Goal: Information Seeking & Learning: Find specific page/section

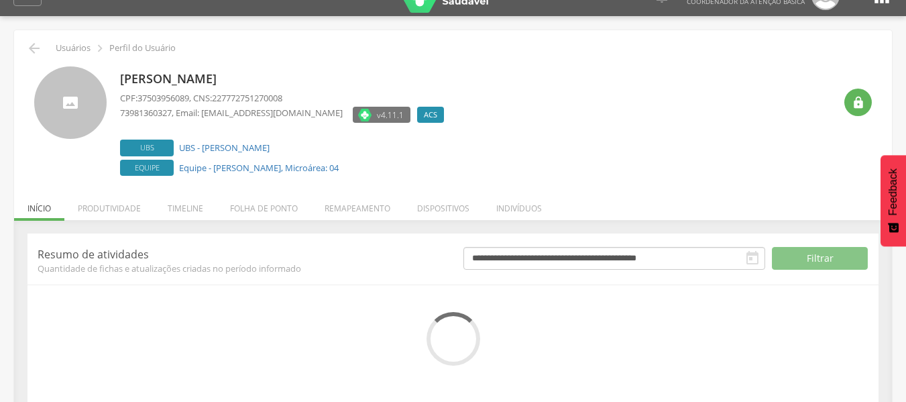
scroll to position [46, 0]
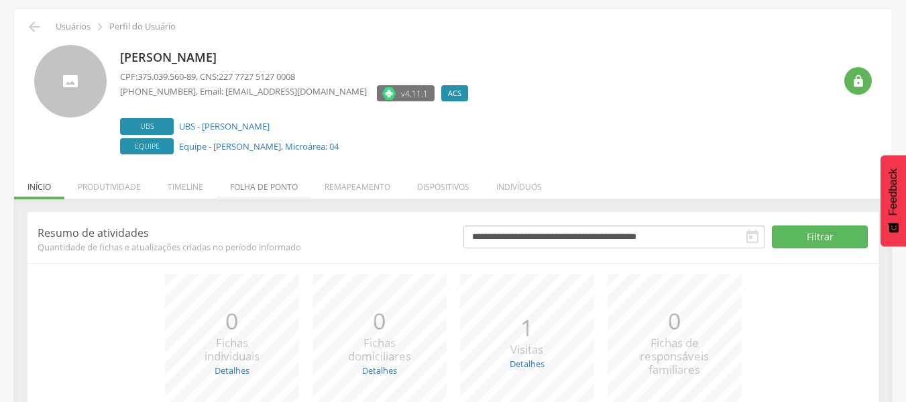
click at [250, 187] on li "Folha de ponto" at bounding box center [264, 184] width 95 height 32
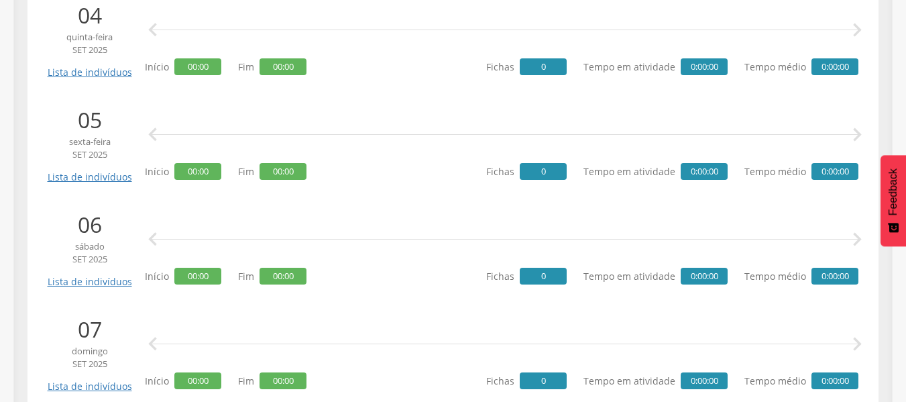
scroll to position [0, 0]
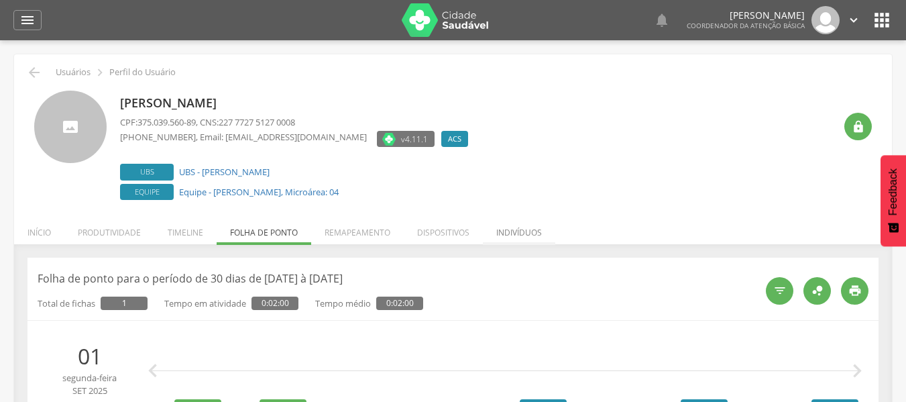
click at [502, 232] on li "Indivíduos" at bounding box center [519, 229] width 72 height 32
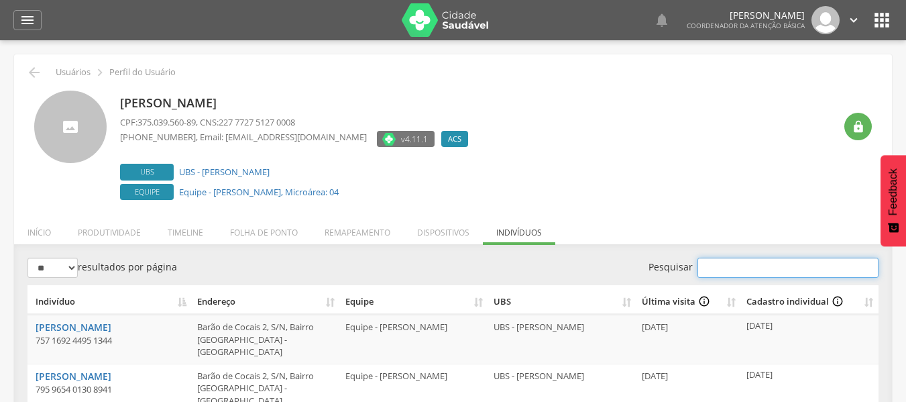
click at [748, 274] on input "Pesquisar" at bounding box center [787, 267] width 181 height 20
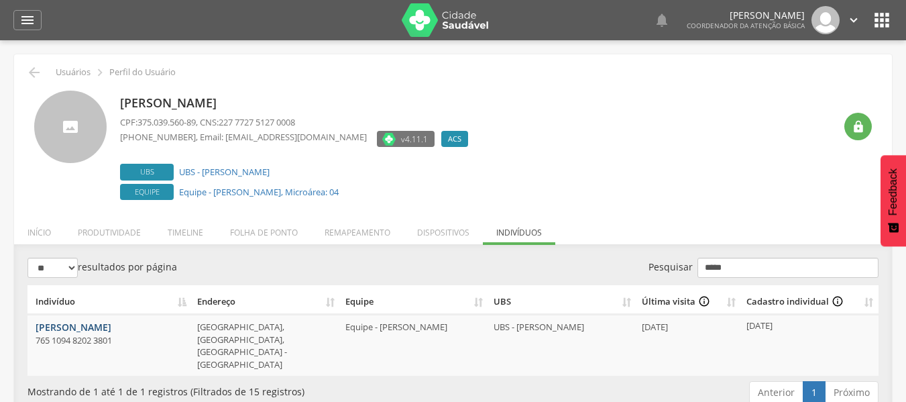
type input "*****"
click at [50, 327] on link "[PERSON_NAME]" at bounding box center [74, 326] width 76 height 13
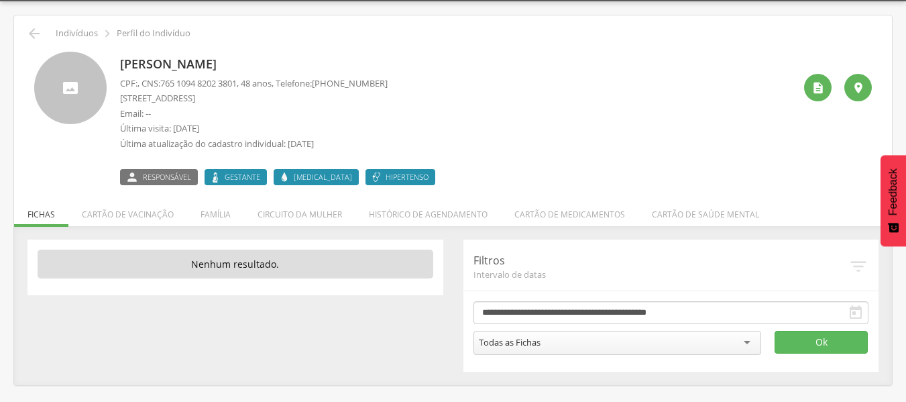
scroll to position [40, 0]
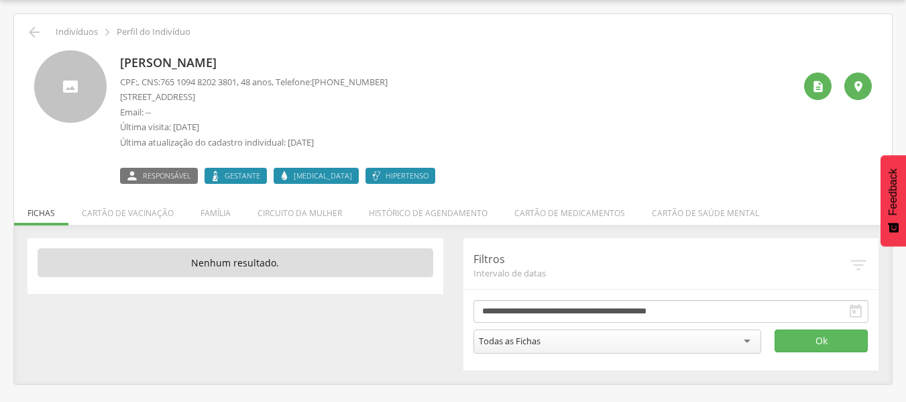
drag, startPoint x: 175, startPoint y: 128, endPoint x: 231, endPoint y: 127, distance: 55.7
click at [231, 127] on p "Última visita: 16/09/2025" at bounding box center [254, 127] width 268 height 13
click at [139, 219] on li "Cartão de vacinação" at bounding box center [127, 210] width 119 height 32
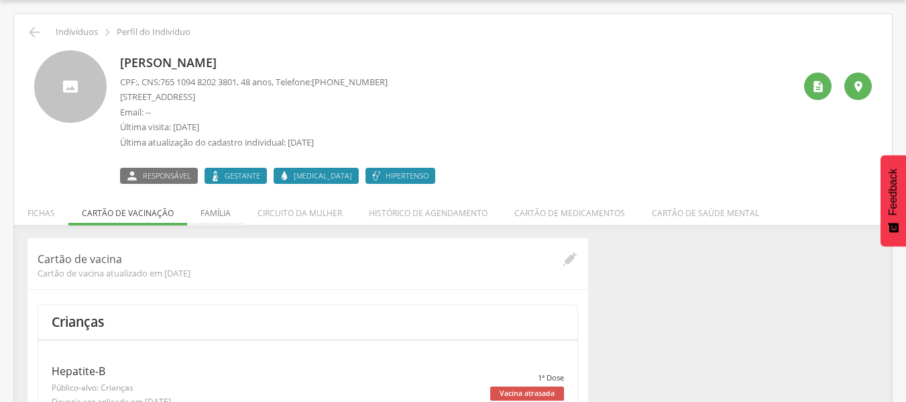
click at [218, 213] on li "Família" at bounding box center [215, 210] width 57 height 32
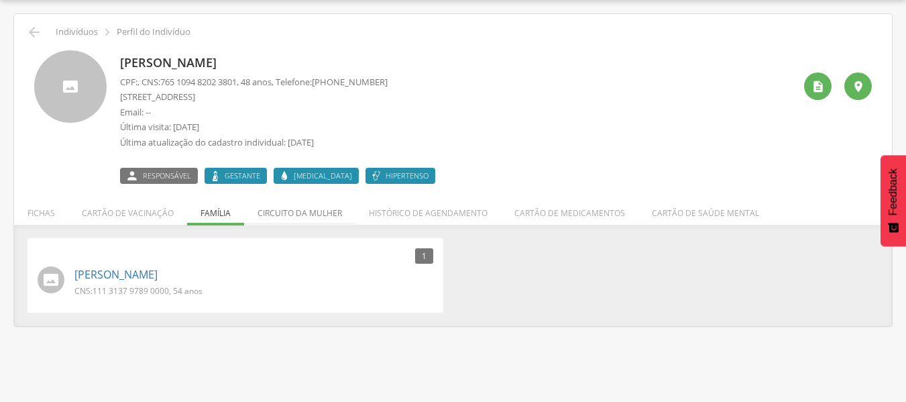
click at [300, 213] on li "Circuito da mulher" at bounding box center [299, 210] width 111 height 32
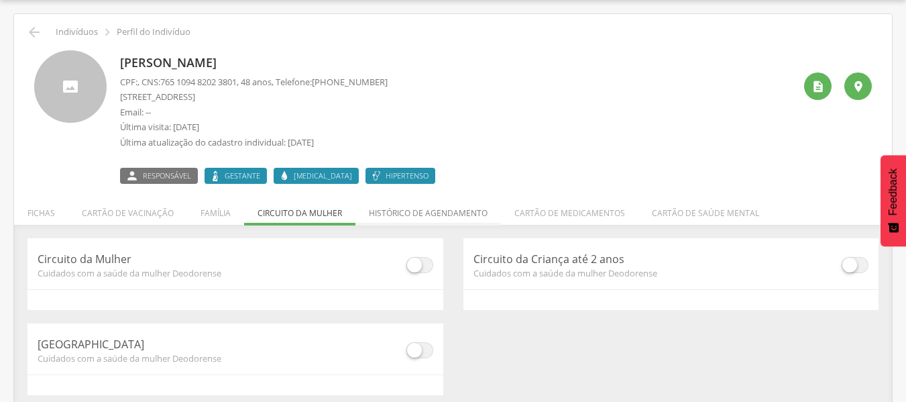
click at [416, 211] on li "Histórico de agendamento" at bounding box center [427, 210] width 145 height 32
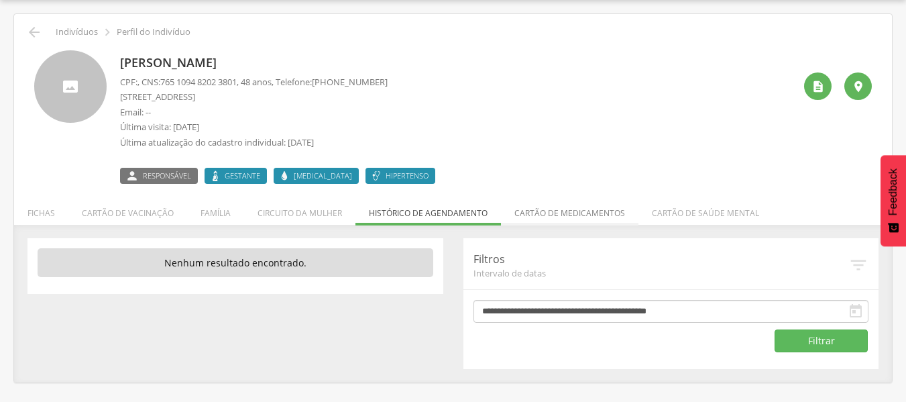
click at [556, 211] on li "Cartão de medicamentos" at bounding box center [569, 210] width 137 height 32
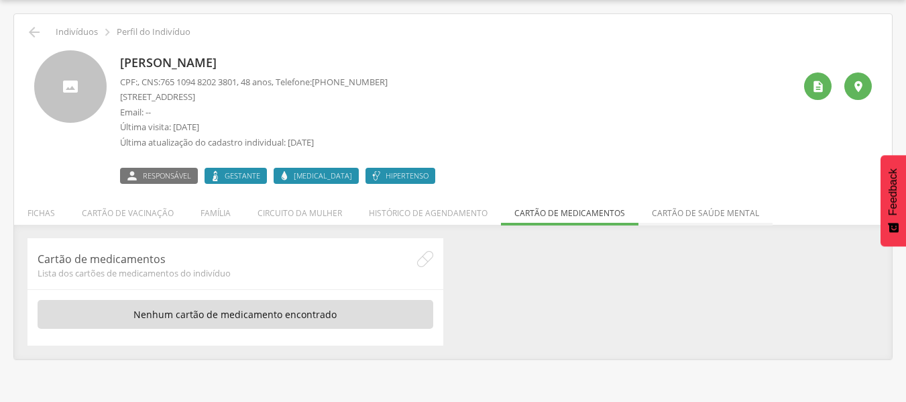
click at [665, 211] on li "Cartão de saúde mental" at bounding box center [705, 210] width 134 height 32
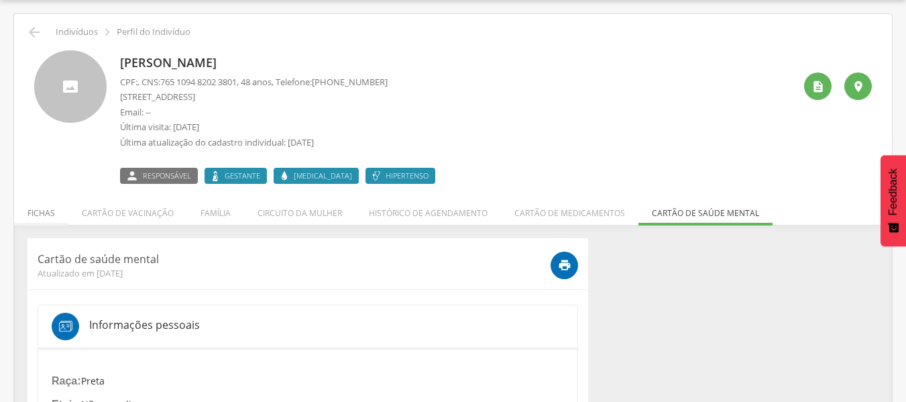
click at [32, 213] on li "Fichas" at bounding box center [41, 210] width 54 height 32
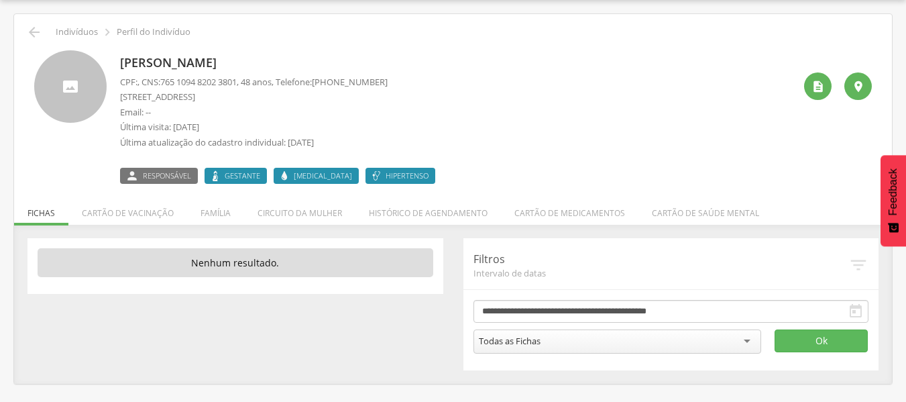
click at [708, 392] on div " Supervisão  Distritos  Ubs Coordenador: - Sysvale City / SV Intervalo de Te…" at bounding box center [453, 201] width 906 height 402
click at [815, 341] on button "Ok" at bounding box center [821, 340] width 94 height 23
click at [856, 93] on div "" at bounding box center [857, 85] width 27 height 27
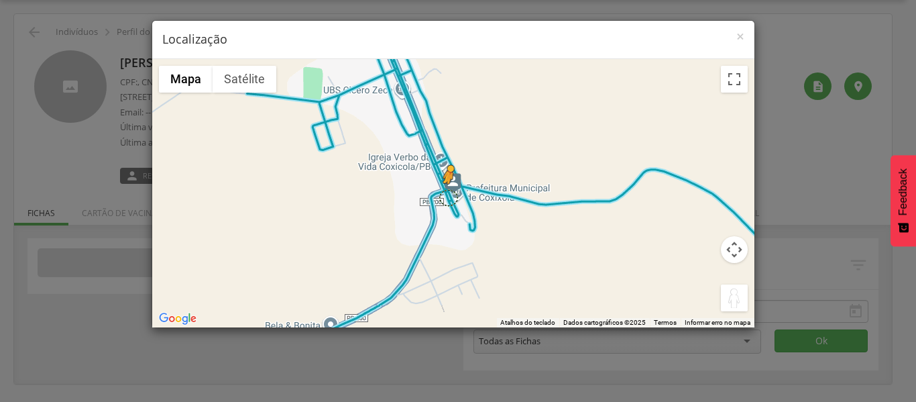
drag, startPoint x: 731, startPoint y: 299, endPoint x: 446, endPoint y: 198, distance: 302.8
click at [446, 198] on div "Pressione as teclas Alt + Enter para ativar o recurso de arrastar com o teclado…" at bounding box center [453, 193] width 602 height 268
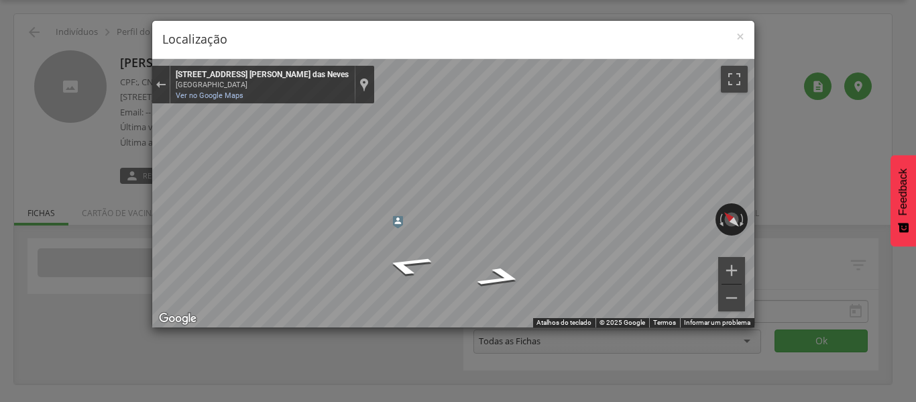
click at [233, 246] on div "Mapa" at bounding box center [453, 193] width 602 height 268
click at [736, 35] on span "×" at bounding box center [740, 36] width 8 height 19
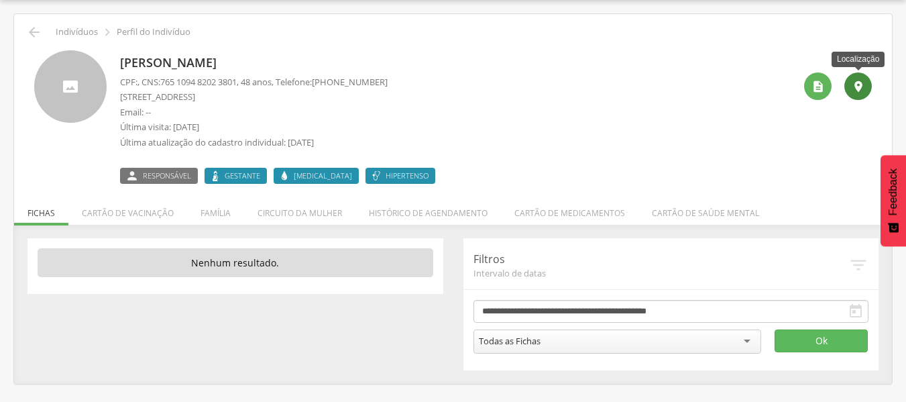
click at [848, 86] on div "" at bounding box center [857, 85] width 27 height 27
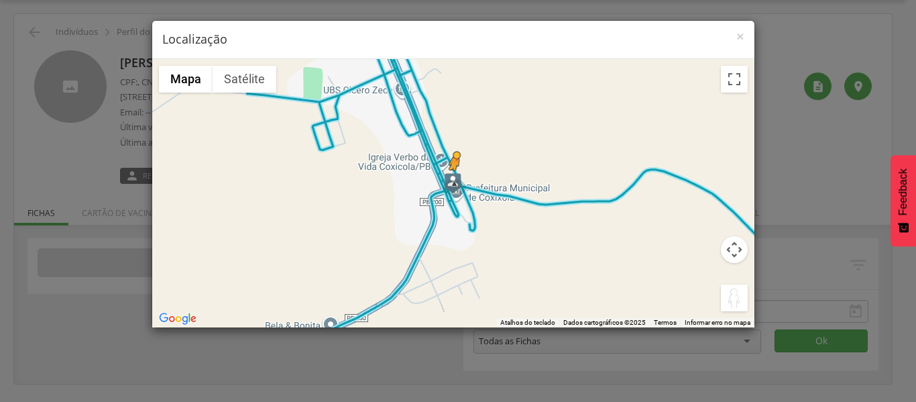
drag, startPoint x: 729, startPoint y: 302, endPoint x: 454, endPoint y: 184, distance: 300.0
click at [454, 184] on div "Pressione as teclas Alt + Enter para ativar o recurso de arrastar com o teclado…" at bounding box center [453, 193] width 602 height 268
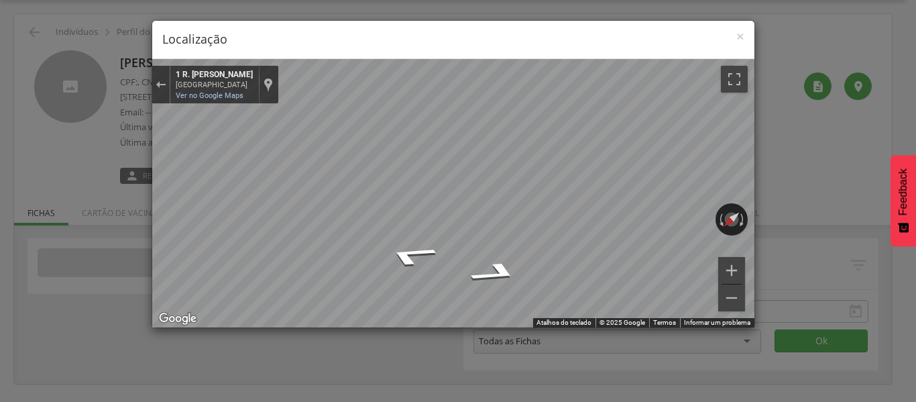
click at [143, 185] on div "× Localização ← Mover para a esquerda → Mover para a direita ↑ Mover para cima …" at bounding box center [458, 201] width 916 height 402
click at [95, 204] on div "× Localização ← Mover para a esquerda → Mover para a direita ↑ Mover para cima …" at bounding box center [458, 201] width 916 height 402
click at [656, 209] on div "Girar a visualização" at bounding box center [671, 215] width 75 height 15
click at [738, 38] on span "×" at bounding box center [740, 36] width 8 height 19
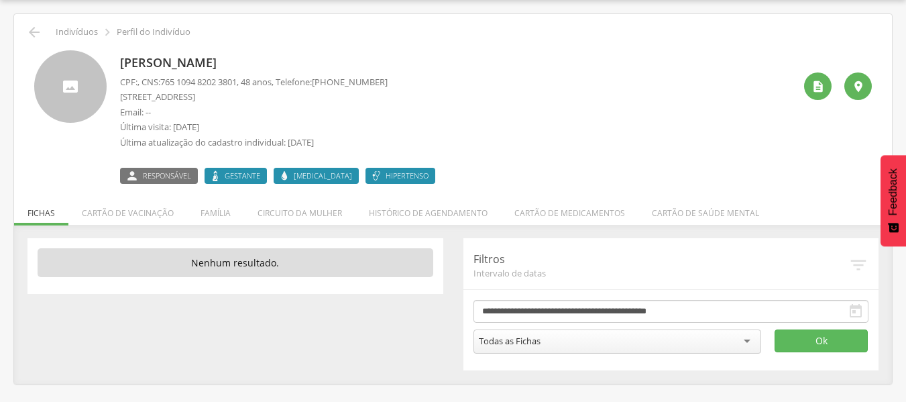
click at [74, 78] on div at bounding box center [70, 86] width 72 height 72
click at [809, 89] on div "" at bounding box center [817, 85] width 27 height 27
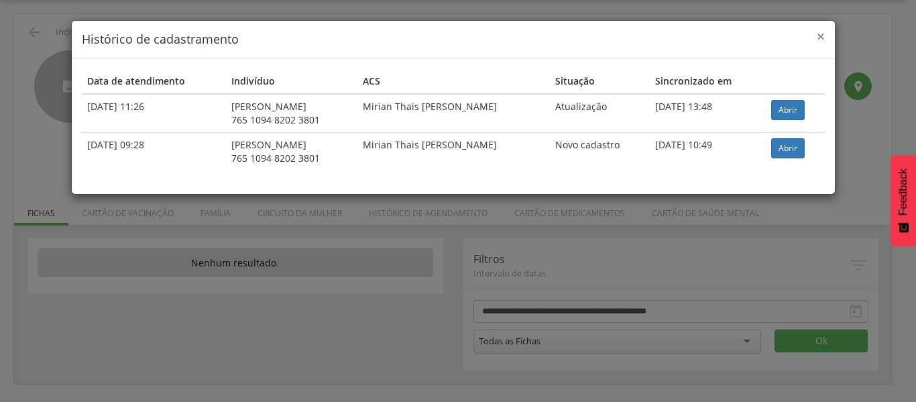
click at [818, 36] on span "×" at bounding box center [821, 36] width 8 height 19
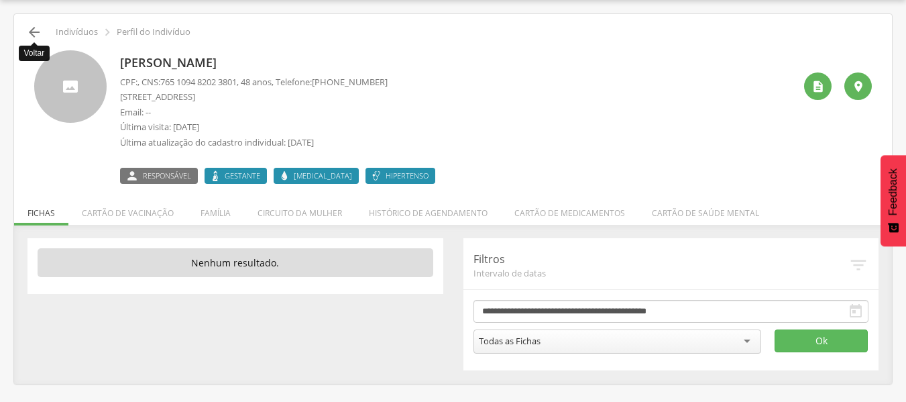
click at [30, 34] on icon "" at bounding box center [34, 32] width 16 height 16
click at [528, 216] on li "Cartão de medicamentos" at bounding box center [569, 210] width 137 height 32
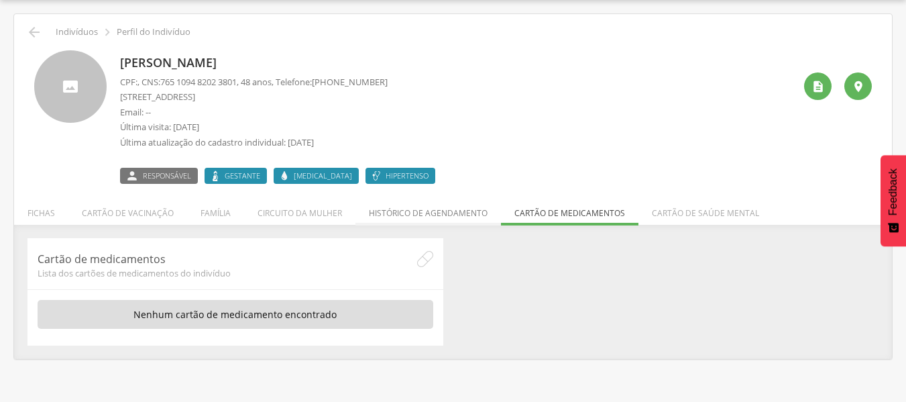
click at [437, 219] on li "Histórico de agendamento" at bounding box center [427, 210] width 145 height 32
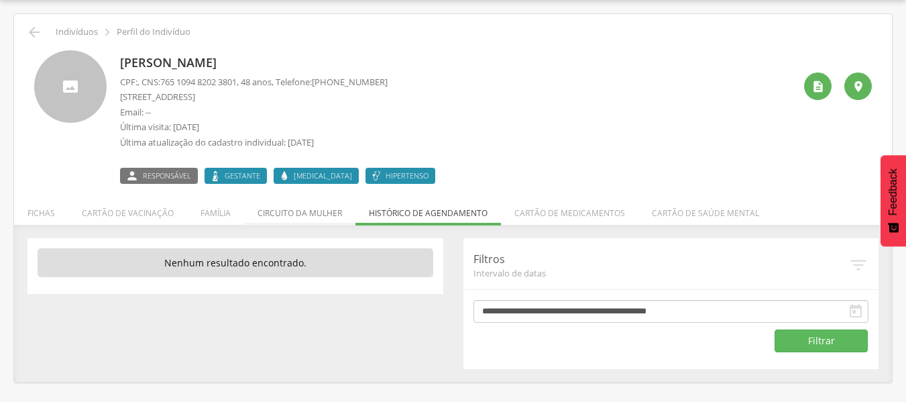
click at [304, 217] on li "Circuito da mulher" at bounding box center [299, 210] width 111 height 32
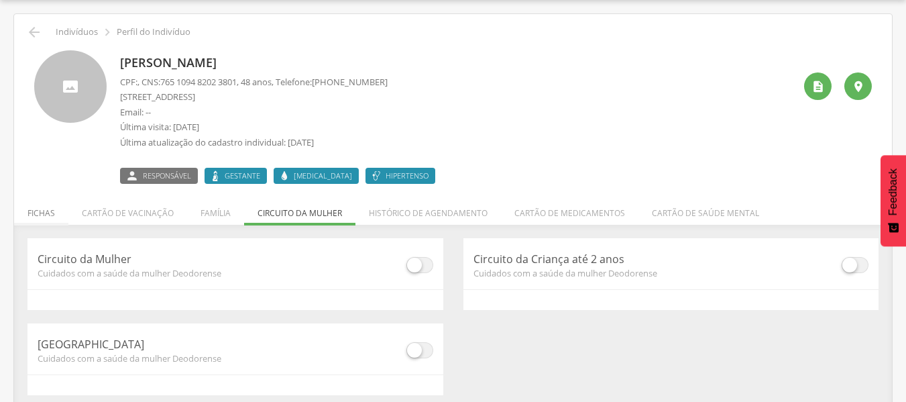
click at [56, 210] on li "Fichas" at bounding box center [41, 210] width 54 height 32
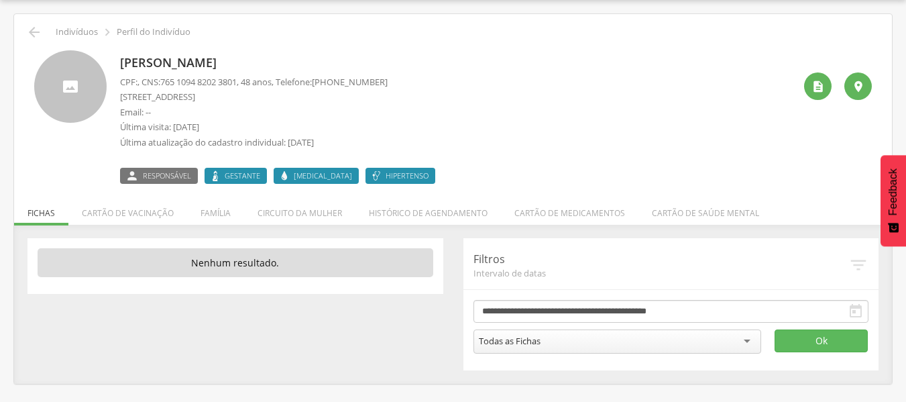
click at [386, 274] on p "Nenhum resultado." at bounding box center [236, 262] width 396 height 29
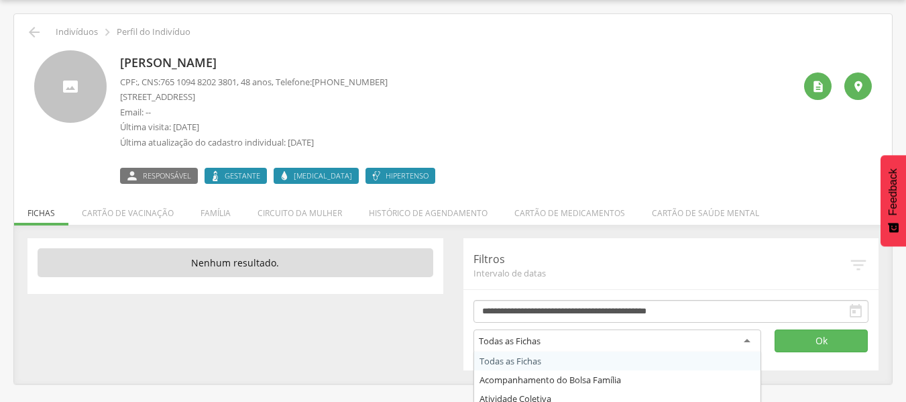
click at [577, 339] on div "Todas as Fichas" at bounding box center [617, 341] width 288 height 24
click at [803, 339] on button "Ok" at bounding box center [821, 340] width 94 height 23
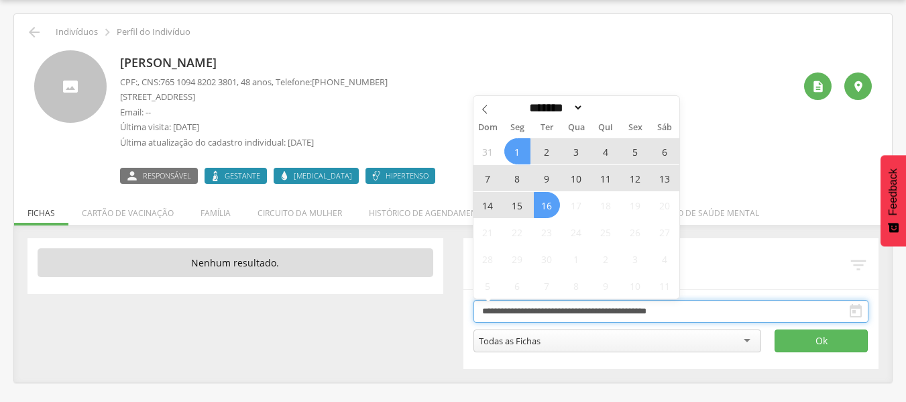
click at [508, 312] on input "**********" at bounding box center [671, 311] width 396 height 23
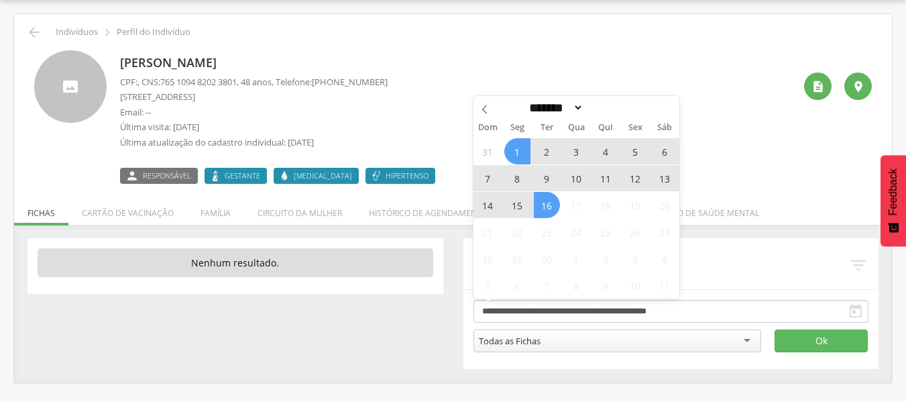
click at [520, 139] on span "1" at bounding box center [517, 151] width 26 height 26
click at [545, 195] on span "16" at bounding box center [547, 205] width 26 height 26
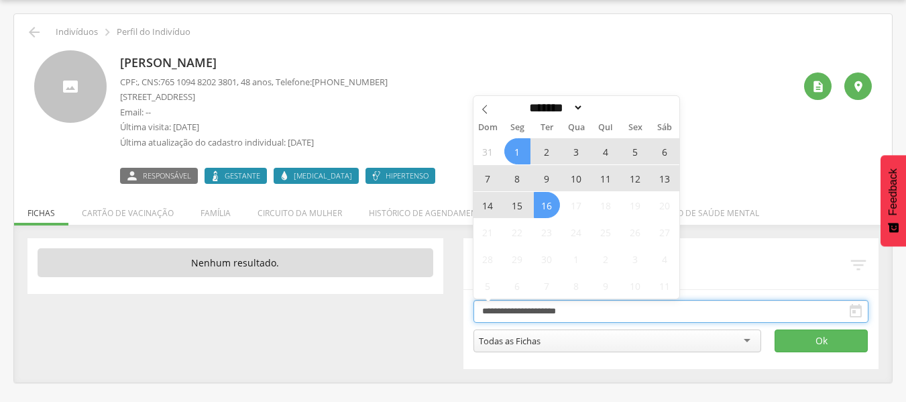
type input "**********"
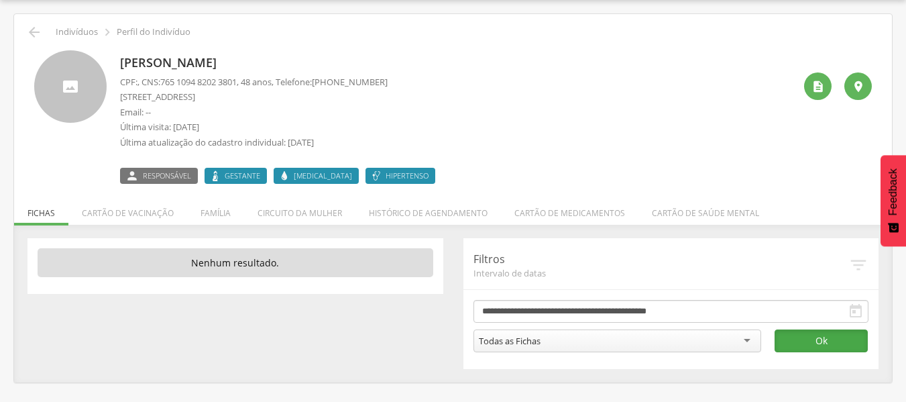
click at [797, 335] on button "Ok" at bounding box center [821, 340] width 94 height 23
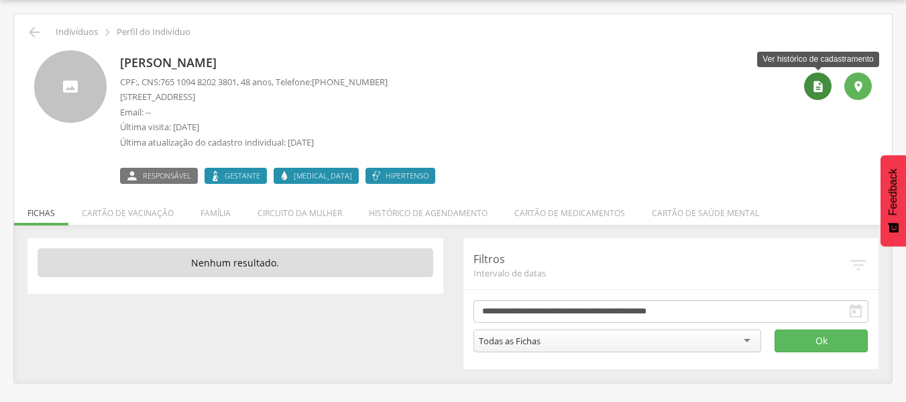
click at [821, 89] on icon "" at bounding box center [817, 86] width 13 height 13
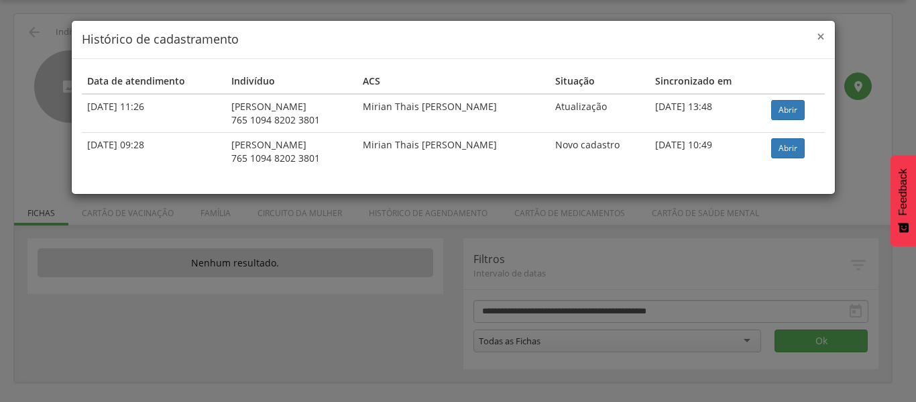
click at [818, 32] on span "×" at bounding box center [821, 36] width 8 height 19
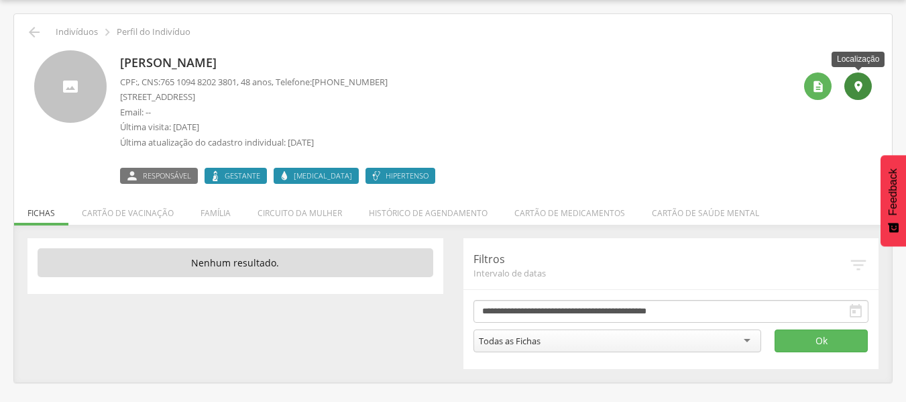
click at [855, 89] on icon "" at bounding box center [857, 86] width 13 height 13
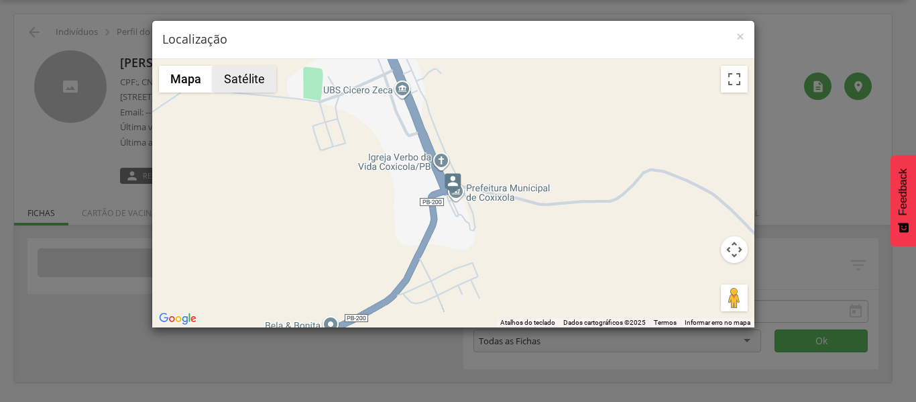
click at [251, 86] on button "Satélite" at bounding box center [245, 79] width 64 height 27
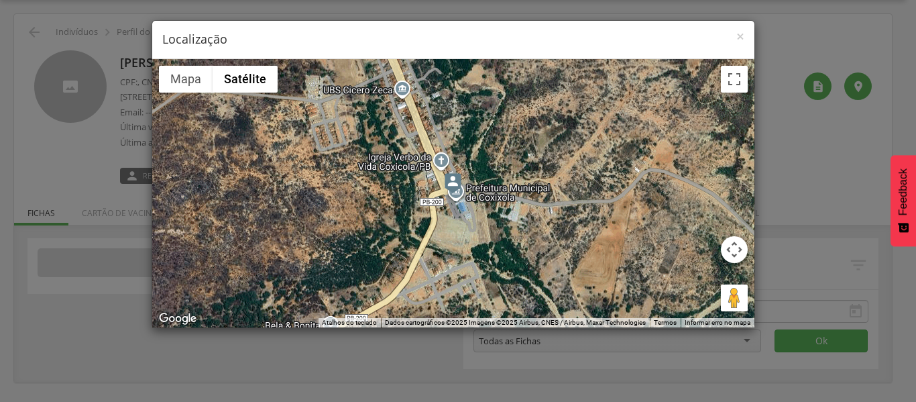
drag, startPoint x: 723, startPoint y: 298, endPoint x: 465, endPoint y: 199, distance: 276.9
click at [465, 199] on div "Para iniciar o trajeto, pressione as teclas de seta. Mapa Relevo Satélite Marca…" at bounding box center [453, 193] width 602 height 268
click at [740, 32] on span "×" at bounding box center [740, 36] width 8 height 19
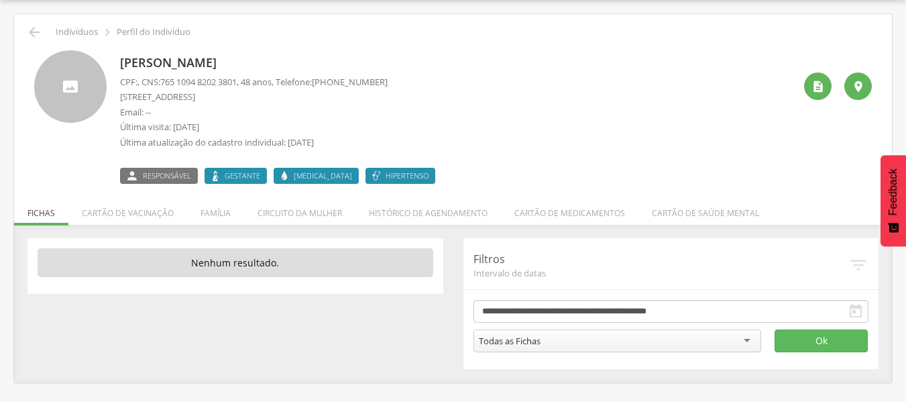
scroll to position [0, 0]
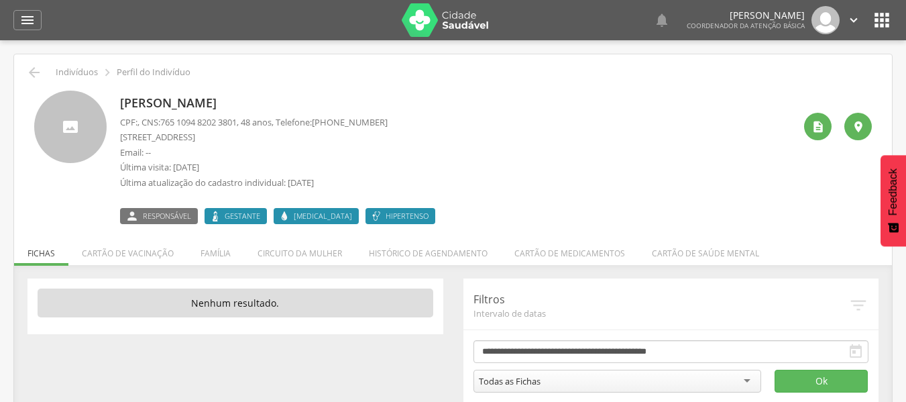
click at [875, 25] on icon "" at bounding box center [881, 19] width 21 height 21
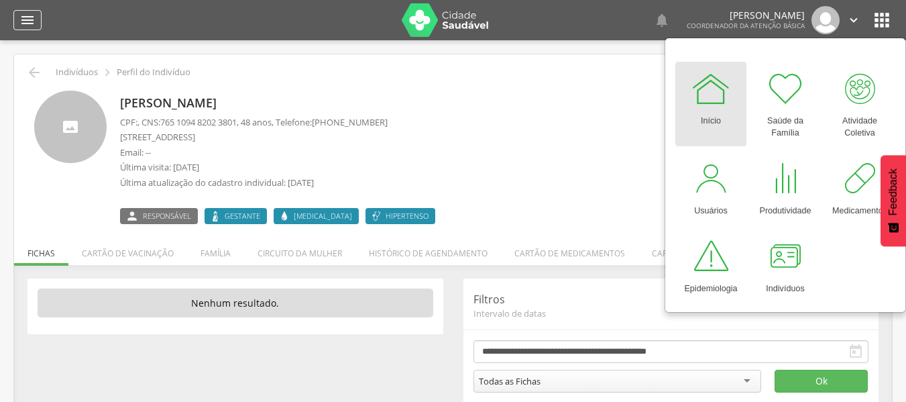
click at [28, 23] on icon "" at bounding box center [27, 20] width 16 height 16
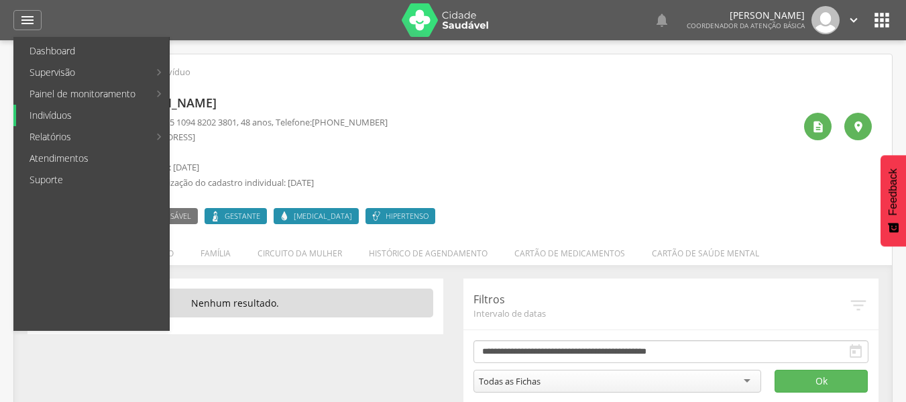
click at [94, 118] on link "Indivíduos" at bounding box center [92, 115] width 153 height 21
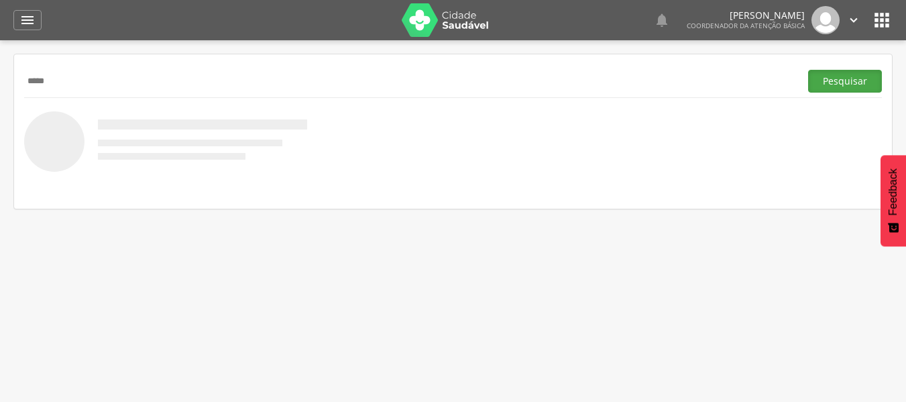
click at [831, 86] on button "Pesquisar" at bounding box center [845, 81] width 74 height 23
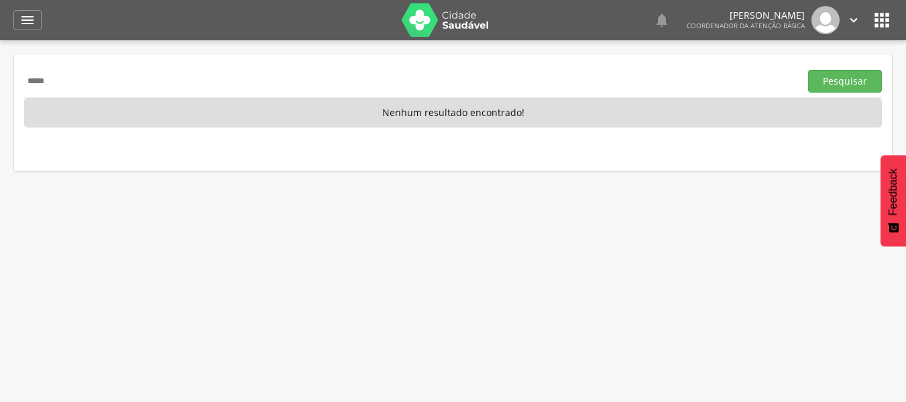
click at [176, 85] on input "*****" at bounding box center [409, 81] width 770 height 23
type input "*"
click at [808, 70] on button "Pesquisar" at bounding box center [845, 81] width 74 height 23
click at [158, 86] on input "*****" at bounding box center [409, 81] width 770 height 23
type input "*****"
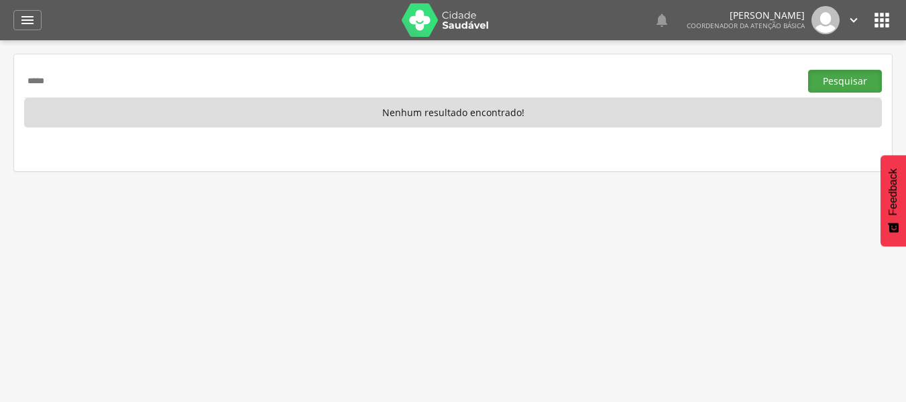
click at [831, 74] on button "Pesquisar" at bounding box center [845, 81] width 74 height 23
click at [13, 17] on header " Dashboard Supervisão Produtividade Mapa da cidade Ranking App desatualizado Ú…" at bounding box center [453, 20] width 906 height 40
click at [38, 19] on div "" at bounding box center [27, 20] width 28 height 20
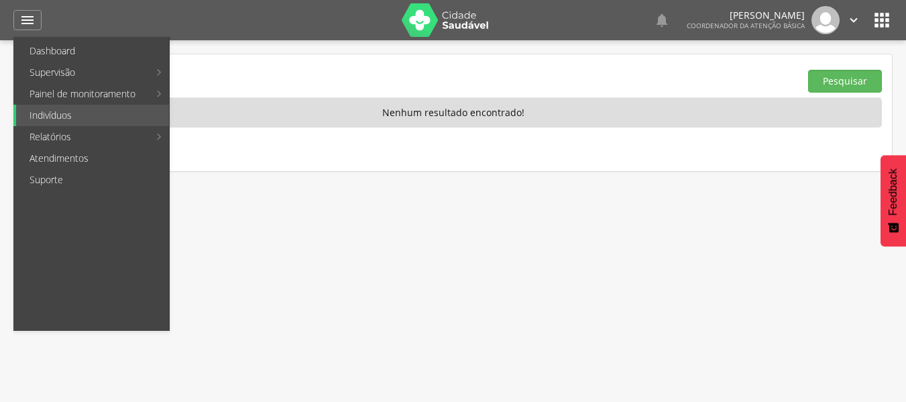
click at [856, 17] on icon "" at bounding box center [853, 20] width 15 height 15
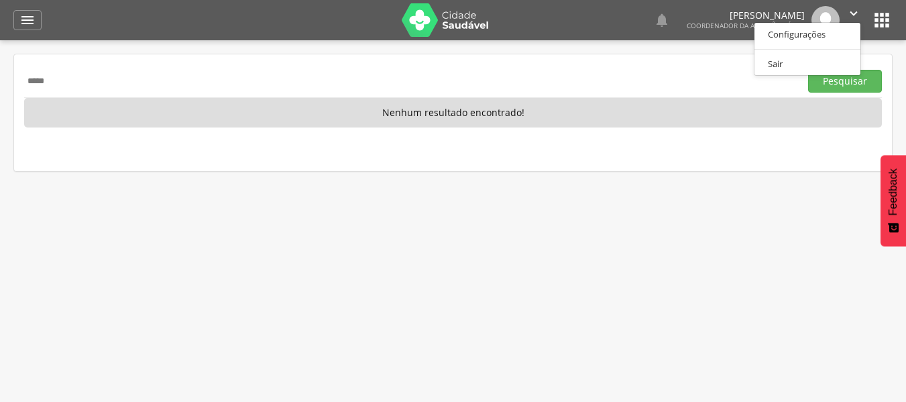
click at [886, 14] on icon "" at bounding box center [881, 19] width 21 height 21
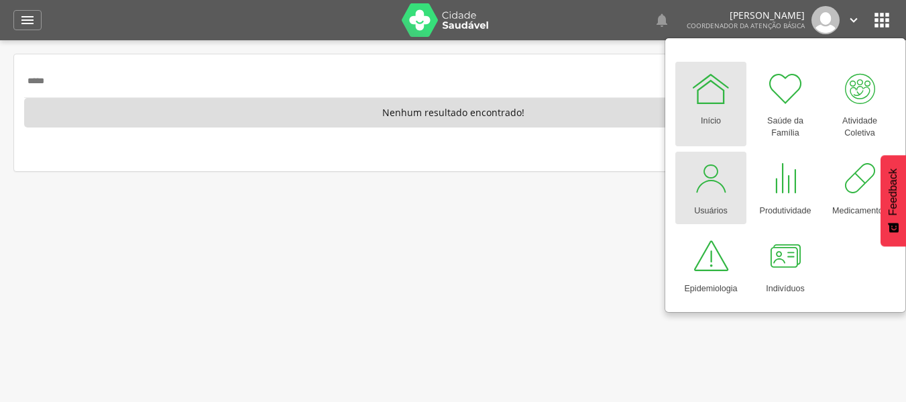
click at [713, 177] on div at bounding box center [711, 178] width 40 height 40
